Goal: Complete application form

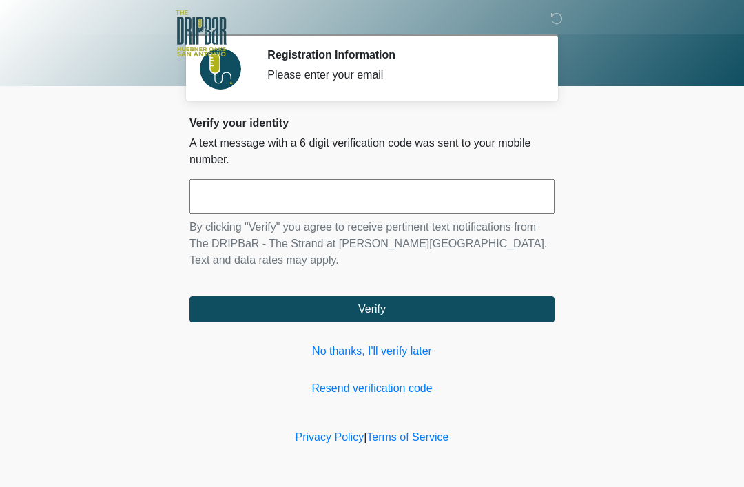
click at [237, 209] on input "text" at bounding box center [371, 196] width 365 height 34
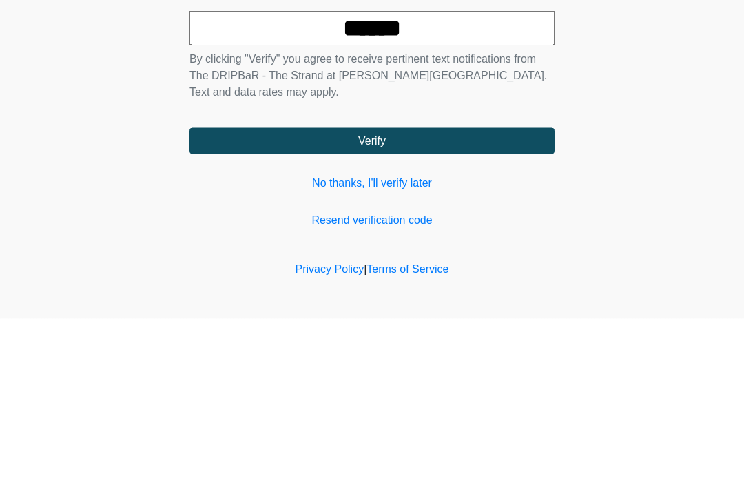
type input "******"
click at [352, 296] on button "Verify" at bounding box center [371, 309] width 365 height 26
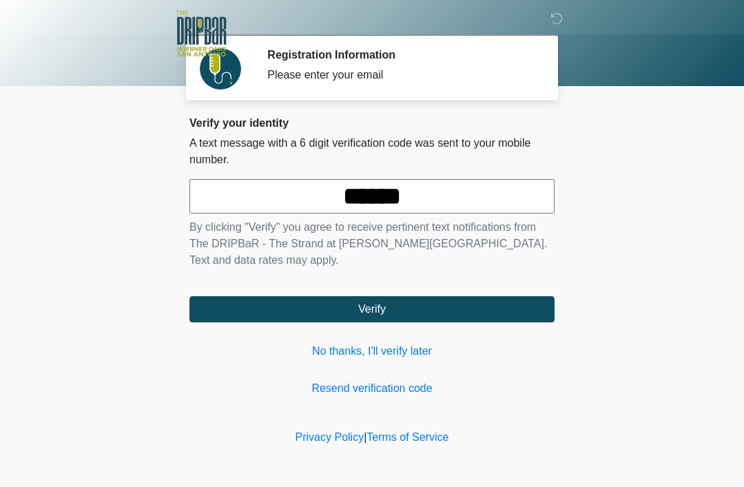
click at [349, 310] on button "Verify" at bounding box center [371, 309] width 365 height 26
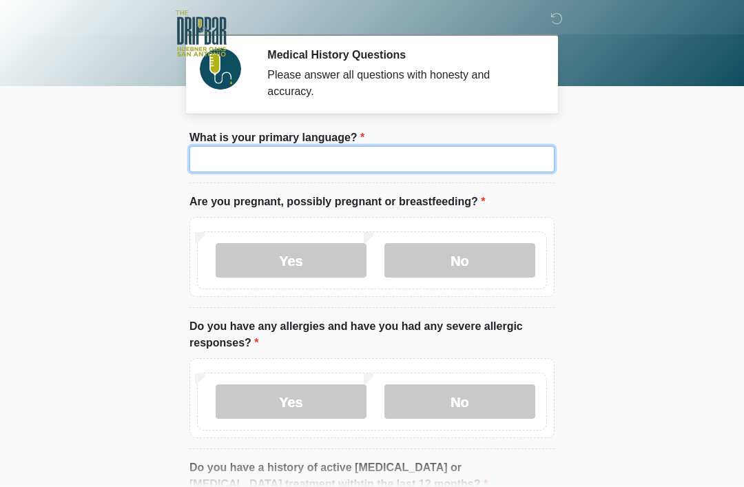
click at [247, 164] on input "What is your primary language?" at bounding box center [371, 159] width 365 height 26
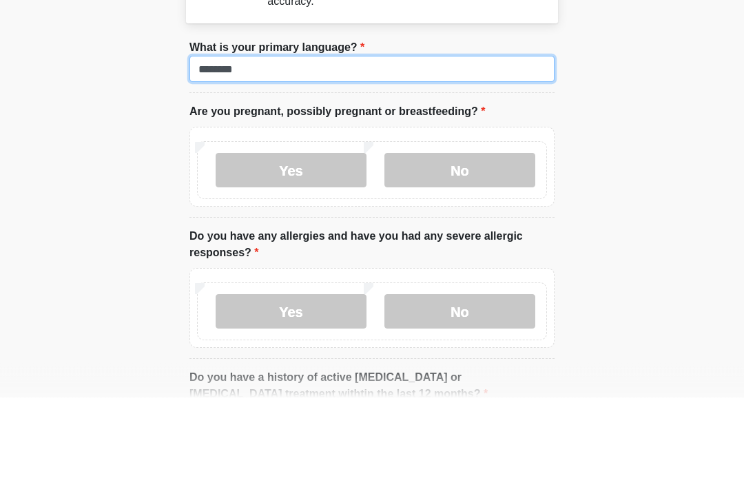
type input "*******"
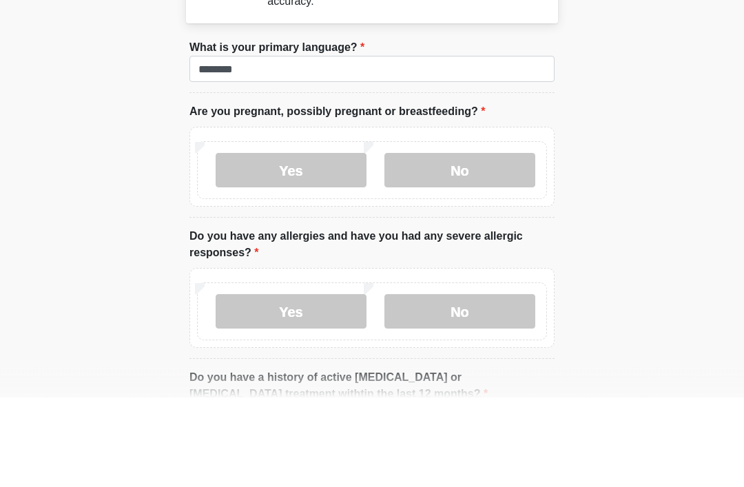
click at [448, 243] on label "No" at bounding box center [459, 260] width 151 height 34
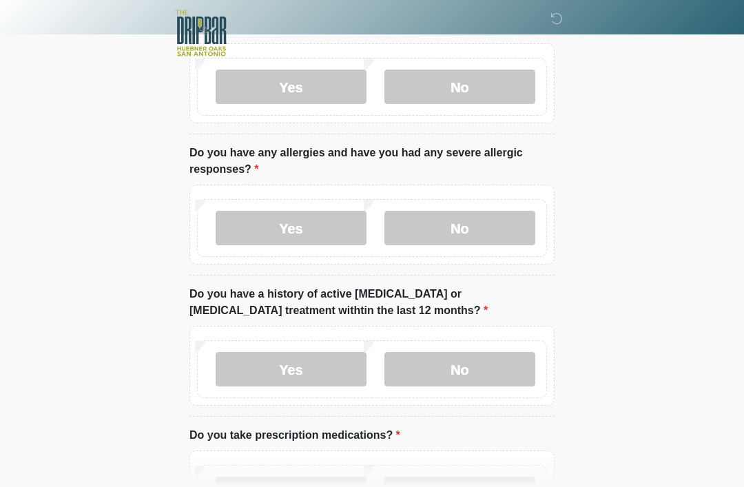
scroll to position [175, 0]
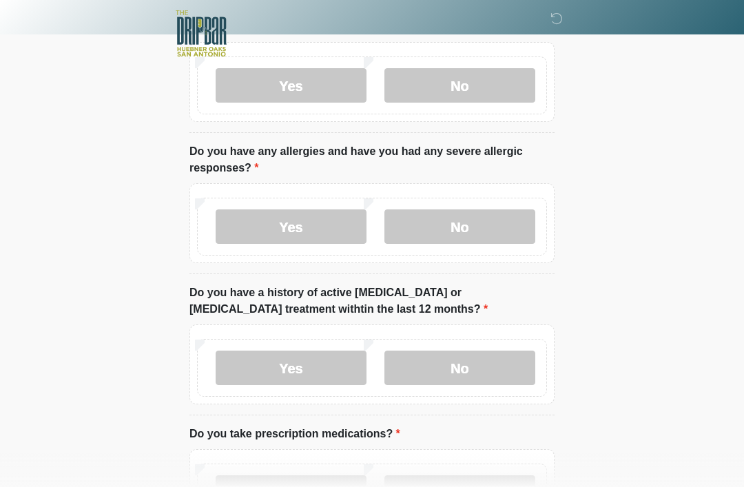
click at [448, 214] on label "No" at bounding box center [459, 226] width 151 height 34
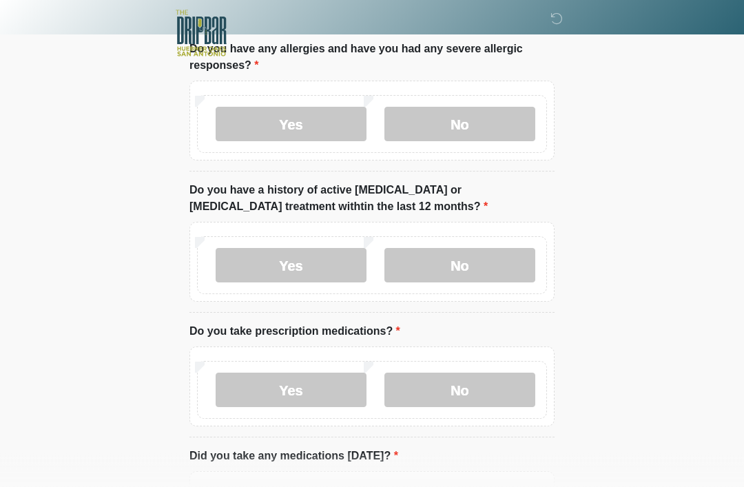
click at [446, 268] on label "No" at bounding box center [459, 266] width 151 height 34
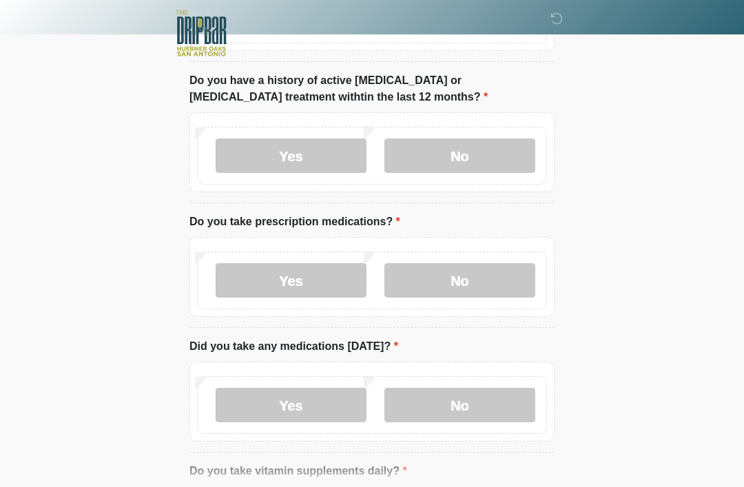
click at [446, 285] on label "No" at bounding box center [459, 281] width 151 height 34
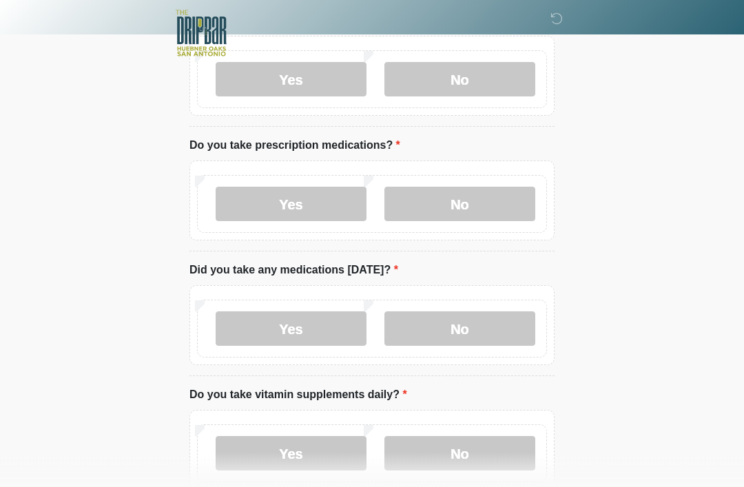
scroll to position [468, 0]
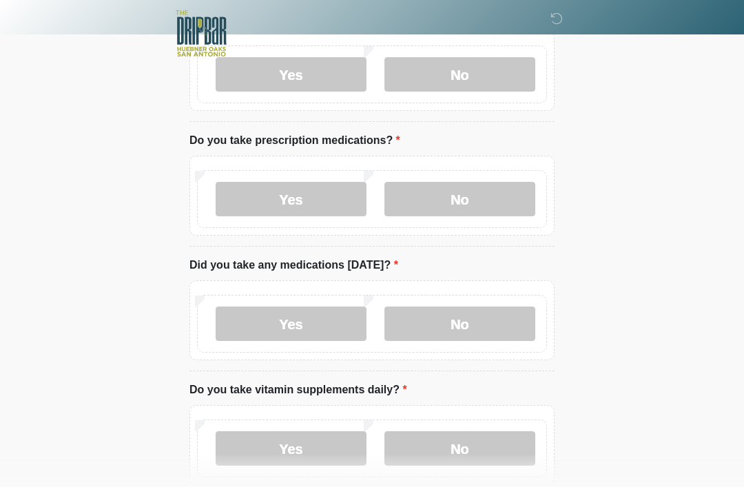
click at [440, 307] on label "No" at bounding box center [459, 324] width 151 height 34
click at [472, 458] on label "No" at bounding box center [459, 448] width 151 height 34
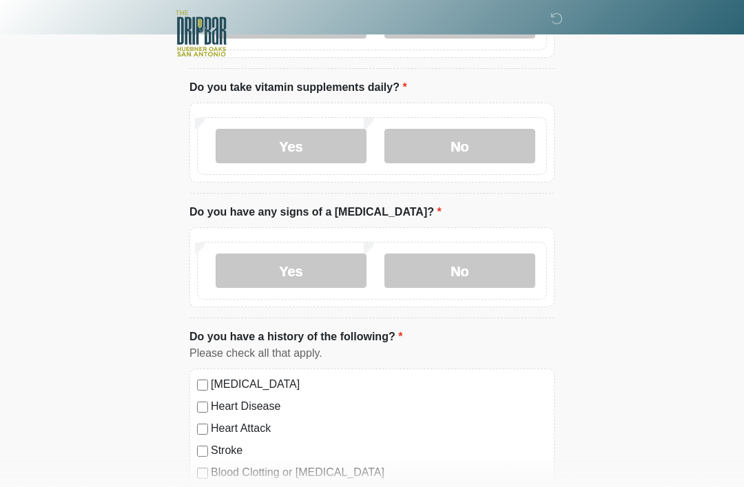
scroll to position [770, 0]
click at [445, 267] on label "No" at bounding box center [459, 272] width 151 height 34
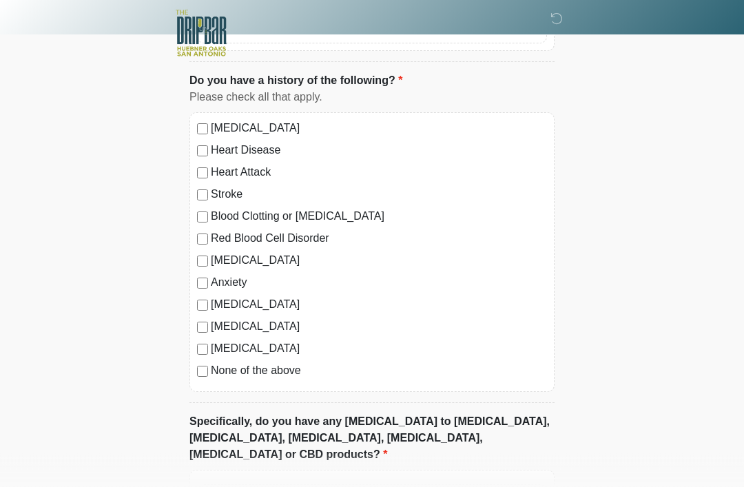
scroll to position [1035, 0]
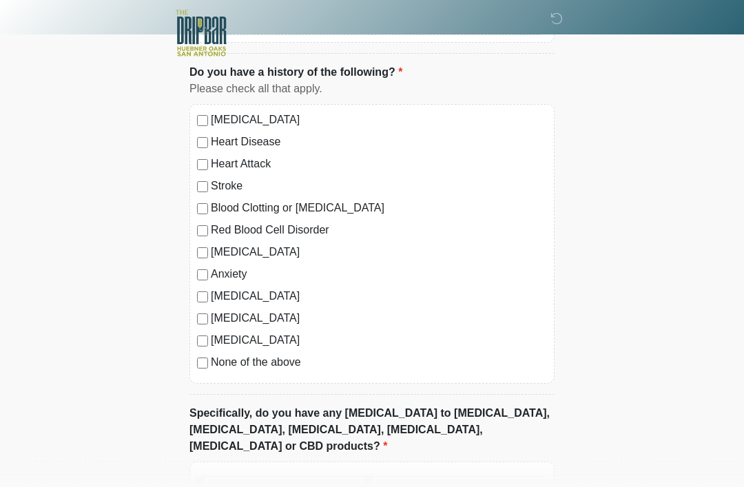
click at [208, 355] on div "None of the above" at bounding box center [372, 363] width 350 height 17
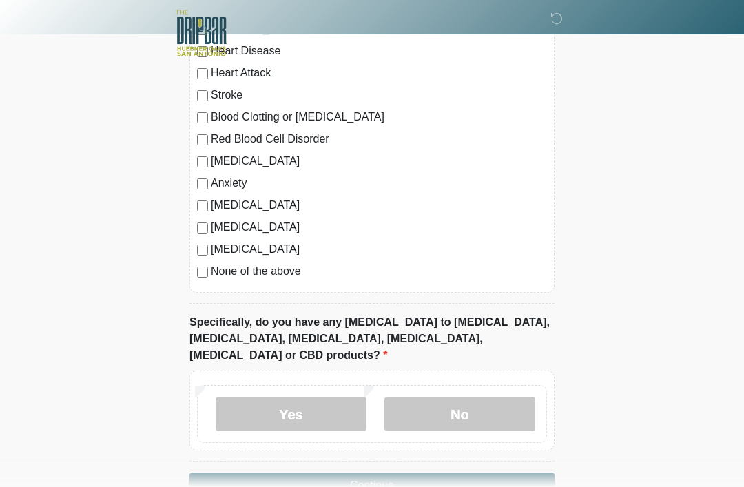
scroll to position [1148, 0]
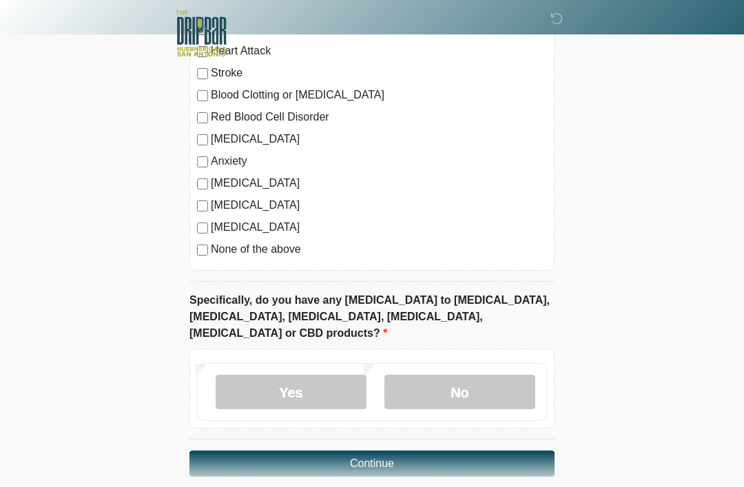
click at [444, 375] on label "No" at bounding box center [459, 392] width 151 height 34
click at [344, 451] on button "Continue" at bounding box center [371, 464] width 365 height 26
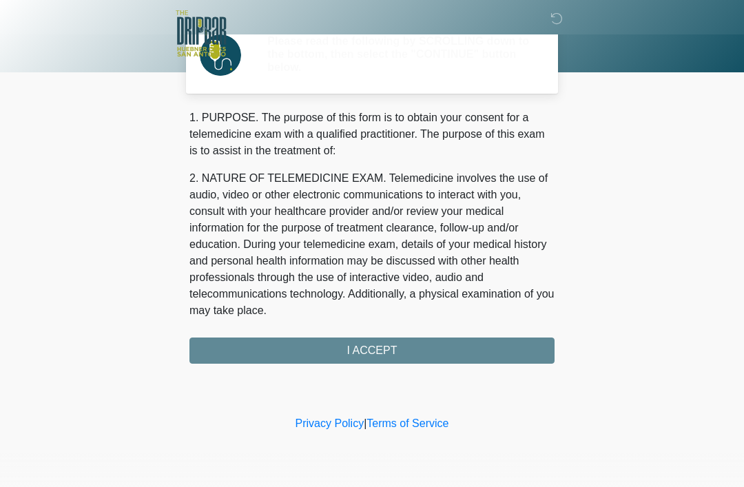
scroll to position [0, 0]
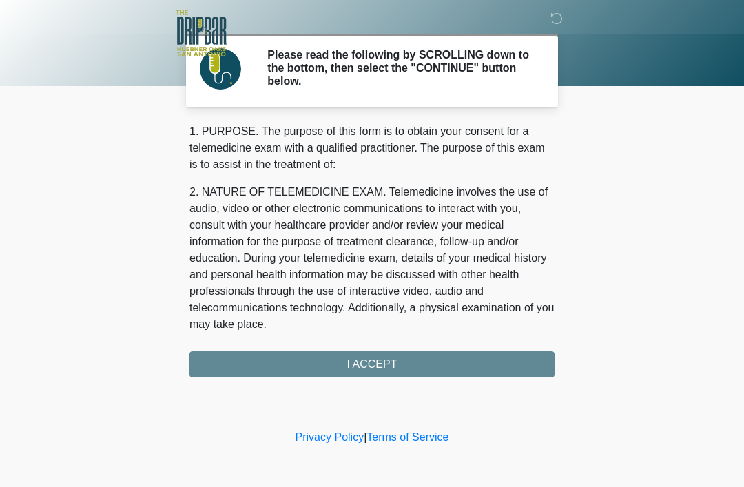
click at [313, 361] on div "1. PURPOSE. The purpose of this form is to obtain your consent for a telemedici…" at bounding box center [371, 250] width 365 height 254
click at [356, 367] on div "1. PURPOSE. The purpose of this form is to obtain your consent for a telemedici…" at bounding box center [371, 250] width 365 height 254
click at [373, 363] on div "1. PURPOSE. The purpose of this form is to obtain your consent for a telemedici…" at bounding box center [371, 250] width 365 height 254
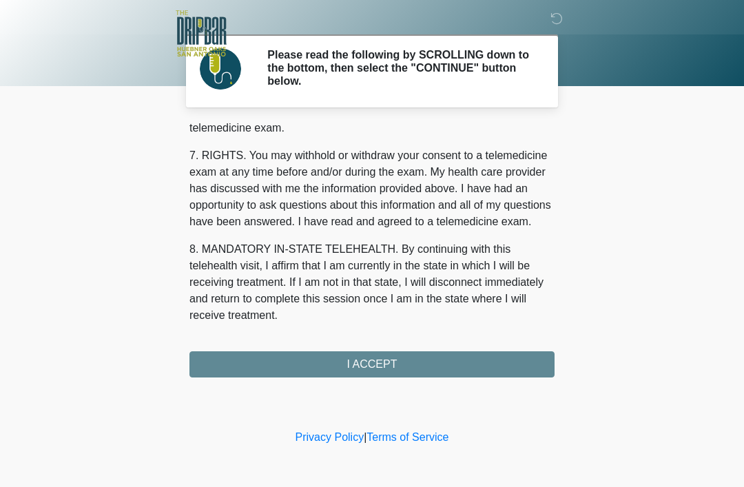
scroll to position [604, 0]
click at [360, 367] on button "I ACCEPT" at bounding box center [371, 364] width 365 height 26
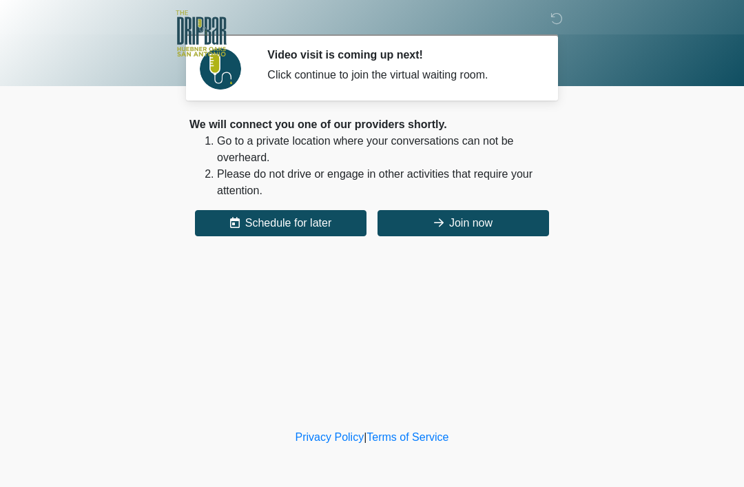
click at [444, 228] on button "Join now" at bounding box center [464, 223] width 172 height 26
